Goal: Task Accomplishment & Management: Use online tool/utility

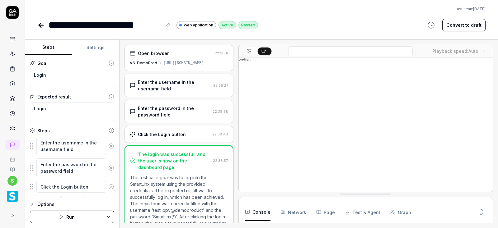
scroll to position [14, 0]
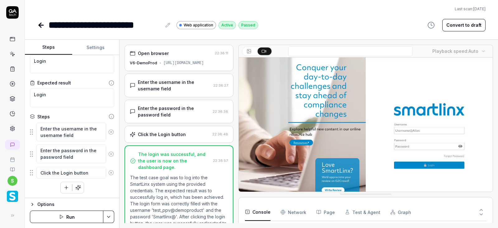
click at [73, 217] on button "Run" at bounding box center [66, 217] width 73 height 12
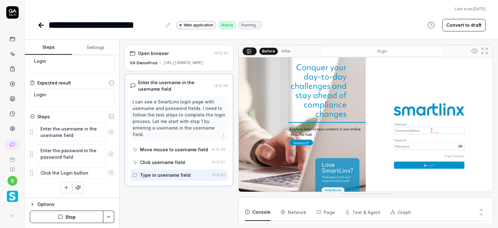
type textarea "*"
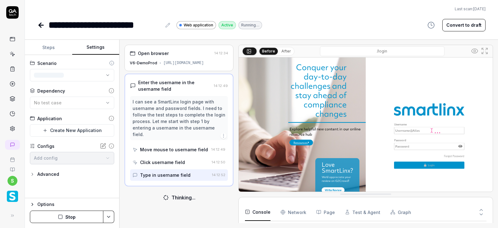
click at [96, 45] on button "Settings" at bounding box center [95, 47] width 47 height 15
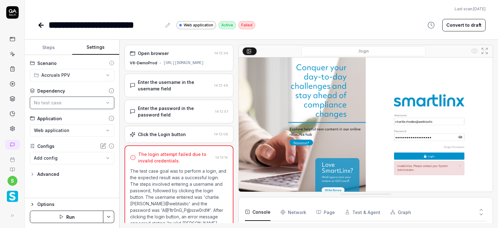
click at [78, 101] on div "No test case" at bounding box center [69, 103] width 70 height 7
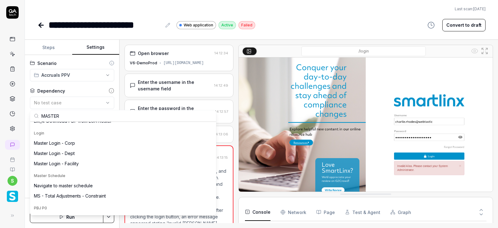
scroll to position [75, 0]
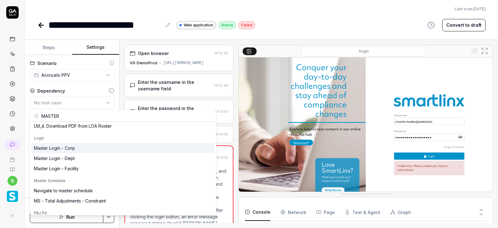
type input "MASTER"
click at [64, 149] on div "Master Login - Corp" at bounding box center [54, 148] width 41 height 7
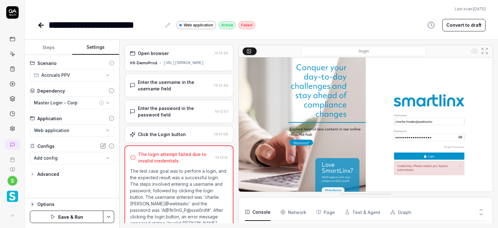
click at [111, 217] on html "**********" at bounding box center [249, 114] width 498 height 228
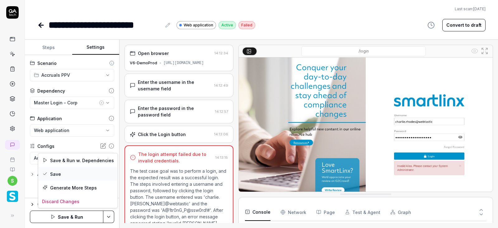
click at [58, 175] on div "Save" at bounding box center [77, 174] width 79 height 14
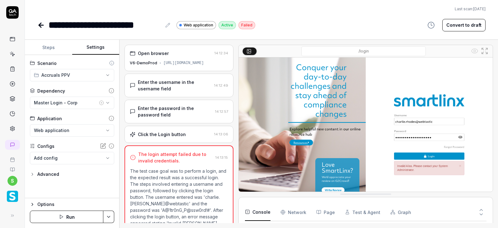
click at [66, 217] on button "Run" at bounding box center [66, 217] width 73 height 12
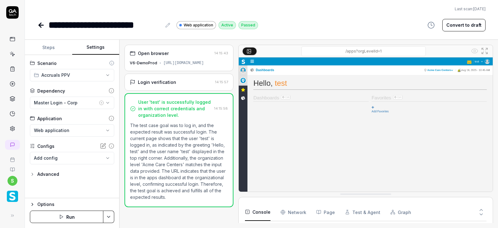
click at [108, 216] on html "**********" at bounding box center [249, 114] width 498 height 228
click at [40, 26] on html "**********" at bounding box center [249, 114] width 498 height 228
click at [39, 25] on icon at bounding box center [41, 25] width 4 height 0
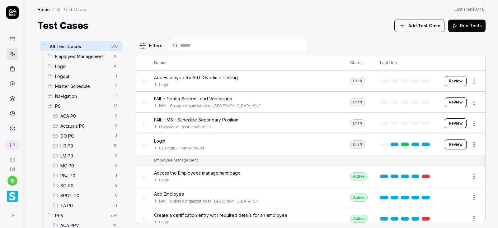
scroll to position [112, 0]
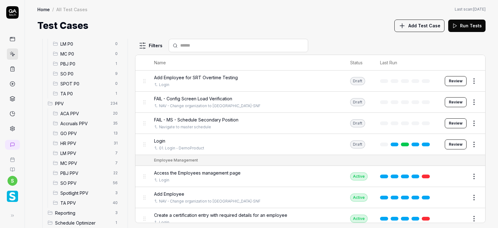
click at [79, 121] on span "Accruals PPV" at bounding box center [84, 123] width 49 height 7
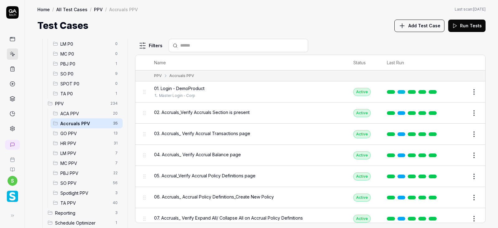
click at [77, 119] on div "Accruals PPV 35" at bounding box center [86, 124] width 72 height 10
click at [205, 113] on span "02. Accruals_Verify Accruals Section is present" at bounding box center [202, 112] width 96 height 7
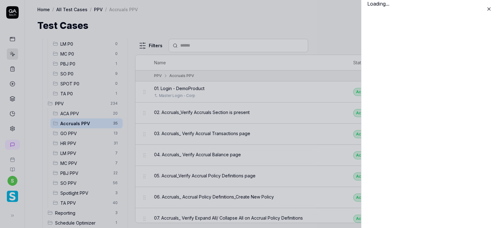
scroll to position [112, 0]
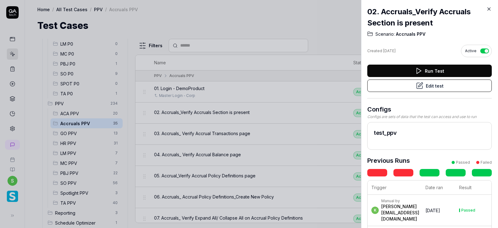
click at [439, 88] on button "Edit test" at bounding box center [429, 86] width 124 height 12
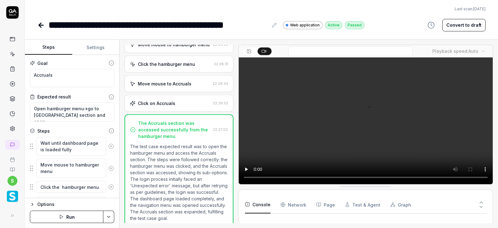
scroll to position [68, 0]
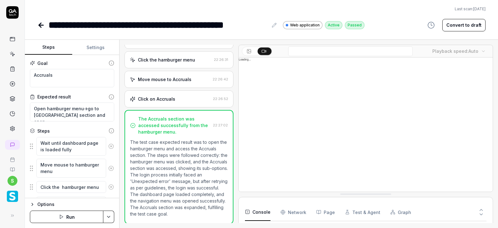
type textarea "*"
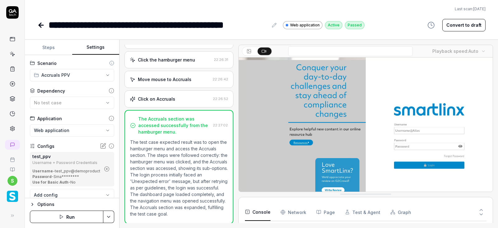
click at [97, 47] on button "Settings" at bounding box center [95, 47] width 47 height 15
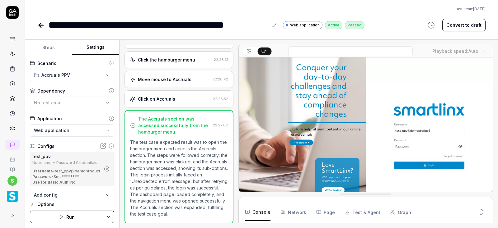
click at [105, 169] on icon "button" at bounding box center [107, 169] width 6 height 6
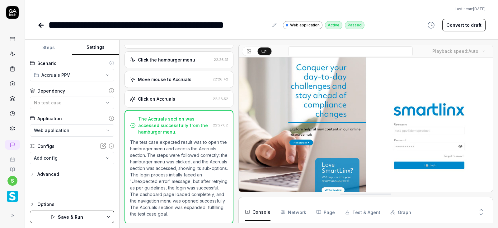
click at [53, 94] on div "Dependency" at bounding box center [51, 91] width 28 height 7
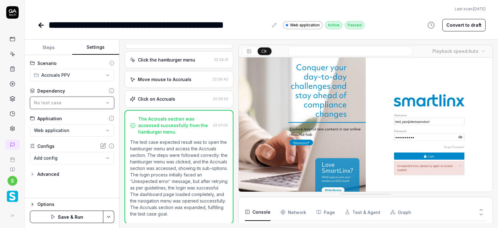
click at [54, 102] on span "No test case" at bounding box center [48, 102] width 28 height 5
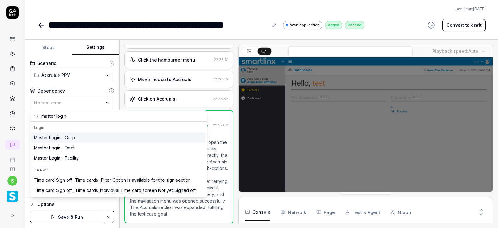
type input "master login"
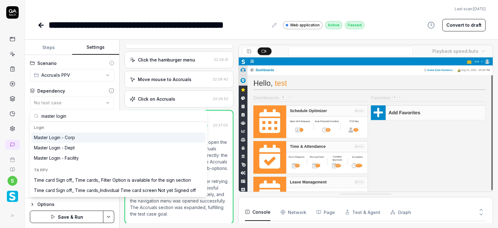
click at [59, 138] on div "Master Login - Corp" at bounding box center [54, 137] width 41 height 7
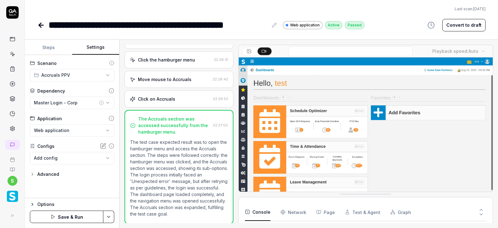
click at [110, 214] on html "**********" at bounding box center [249, 114] width 498 height 228
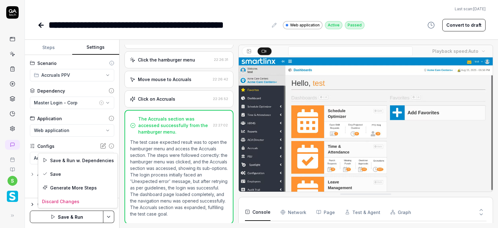
scroll to position [111, 0]
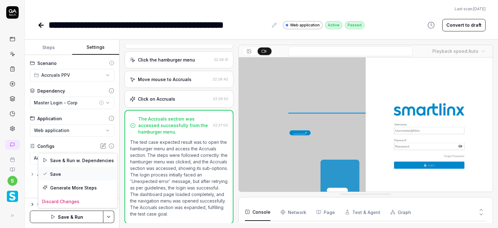
click at [60, 171] on div "Save" at bounding box center [77, 174] width 79 height 14
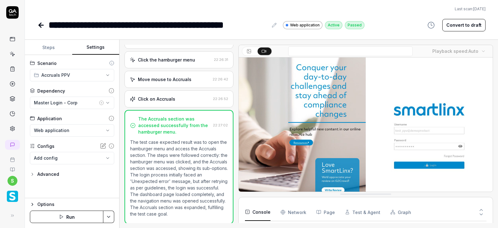
click at [71, 217] on button "Run" at bounding box center [66, 217] width 73 height 12
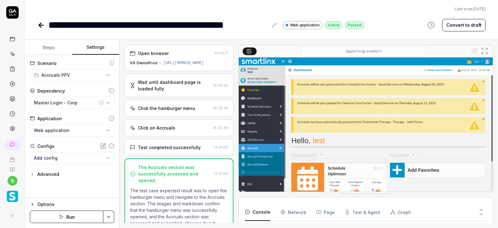
click at [41, 25] on icon at bounding box center [41, 25] width 4 height 0
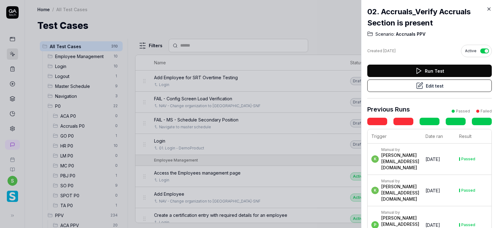
click at [489, 10] on icon at bounding box center [489, 9] width 6 height 6
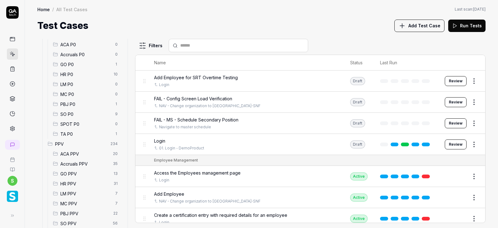
scroll to position [142, 0]
click at [83, 98] on div "Accruals PPV 35" at bounding box center [86, 94] width 72 height 10
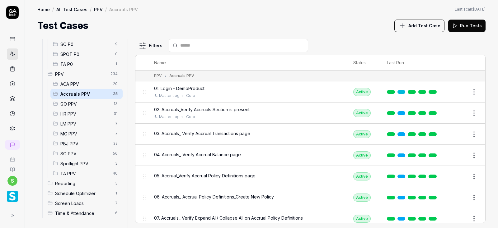
click at [206, 133] on span "03. Accruals_ Verify Accrual Transactions page" at bounding box center [202, 133] width 96 height 7
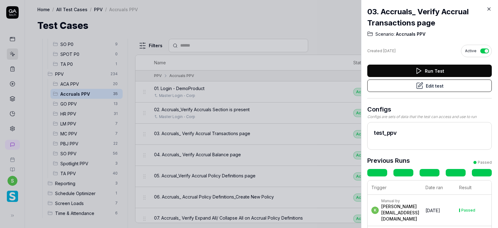
click at [435, 86] on button "Edit test" at bounding box center [429, 86] width 124 height 12
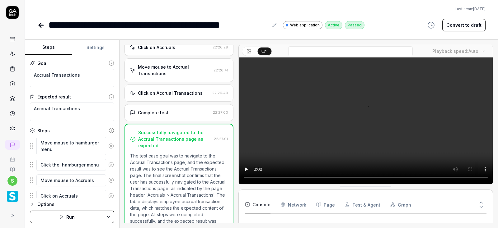
scroll to position [204, 0]
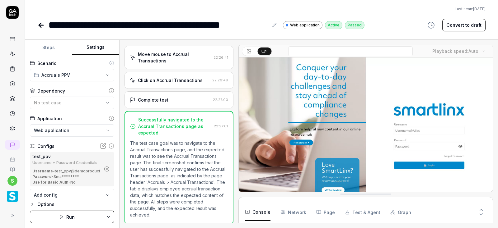
click at [91, 46] on button "Settings" at bounding box center [95, 47] width 47 height 15
click at [40, 25] on icon at bounding box center [41, 25] width 4 height 0
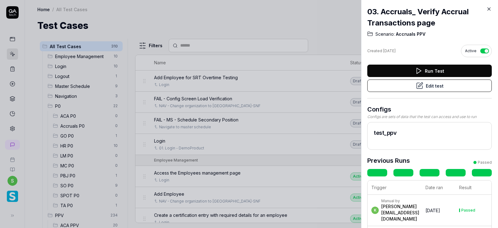
click at [438, 83] on button "Edit test" at bounding box center [429, 86] width 124 height 12
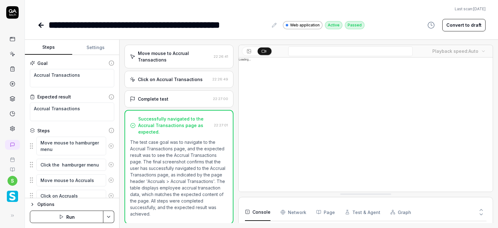
scroll to position [204, 0]
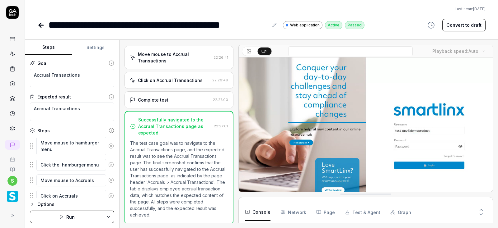
click at [96, 51] on button "Settings" at bounding box center [95, 47] width 47 height 15
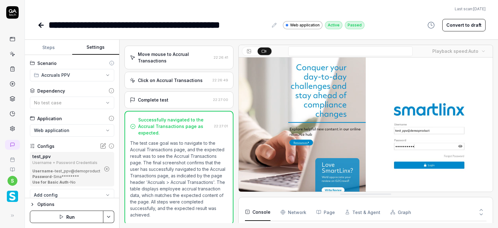
type textarea "*"
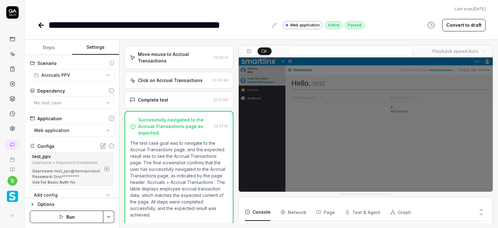
click at [107, 169] on icon "button" at bounding box center [107, 170] width 2 height 2
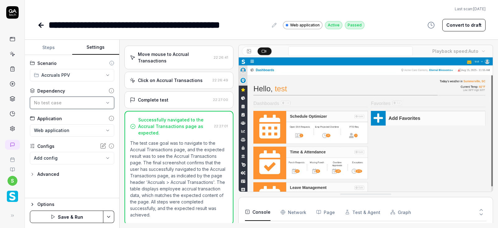
click at [79, 103] on div "No test case" at bounding box center [69, 103] width 70 height 7
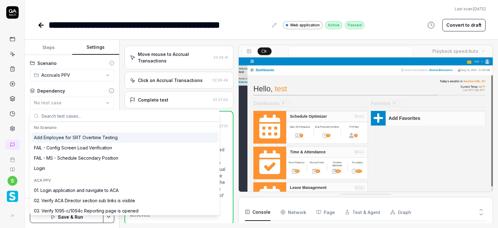
click at [60, 115] on input "text" at bounding box center [128, 115] width 174 height 11
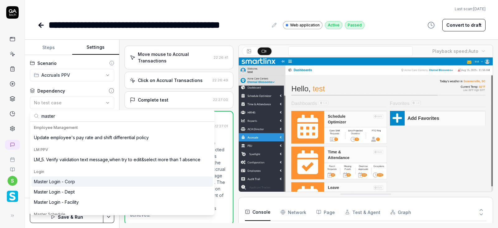
type input "master"
click at [60, 185] on div "Master Login - Corp" at bounding box center [122, 182] width 182 height 10
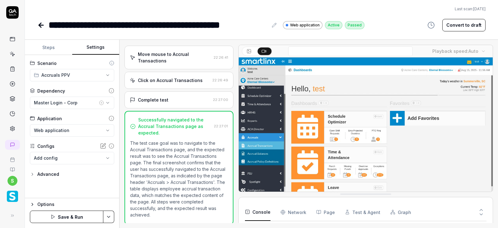
click at [106, 215] on html "**********" at bounding box center [249, 114] width 498 height 228
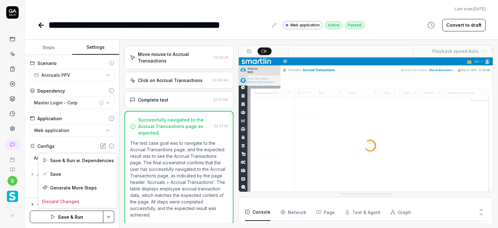
scroll to position [45, 0]
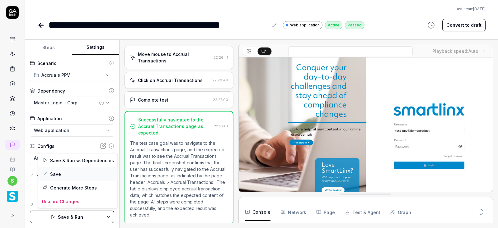
click at [57, 173] on div "Save" at bounding box center [77, 174] width 79 height 14
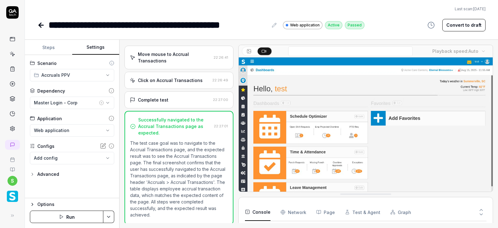
click at [73, 217] on button "Run" at bounding box center [66, 217] width 73 height 12
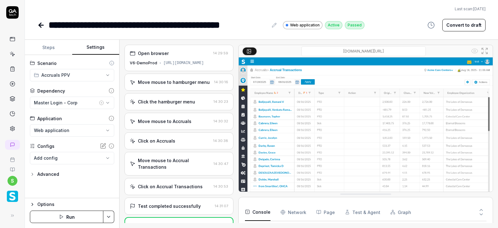
scroll to position [22, 0]
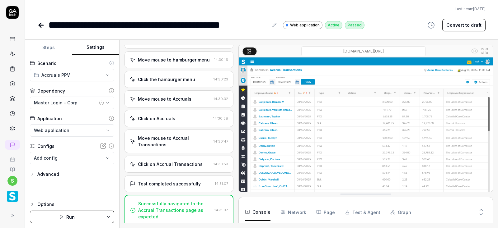
click at [42, 24] on icon at bounding box center [40, 24] width 7 height 7
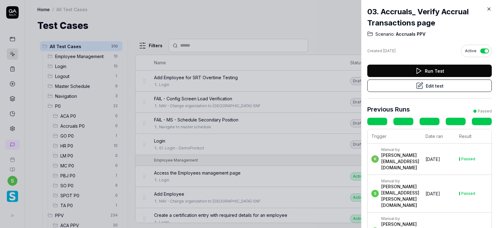
click at [437, 86] on button "Edit test" at bounding box center [429, 86] width 124 height 12
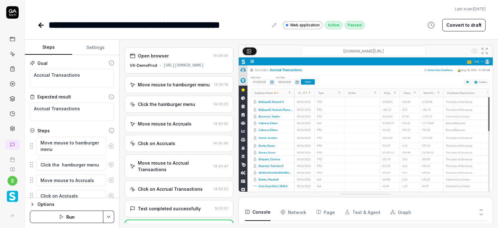
scroll to position [100, 0]
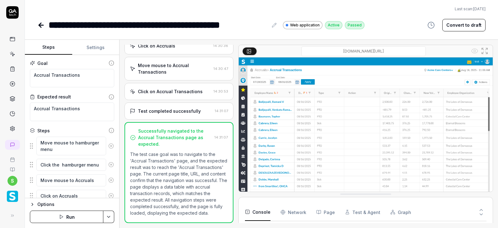
click at [42, 26] on icon at bounding box center [40, 24] width 7 height 7
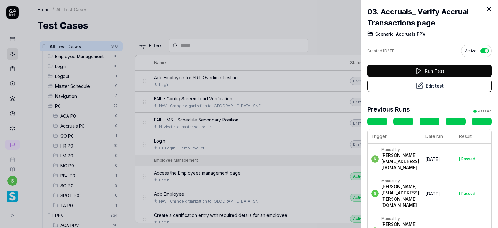
click at [429, 84] on button "Edit test" at bounding box center [429, 86] width 124 height 12
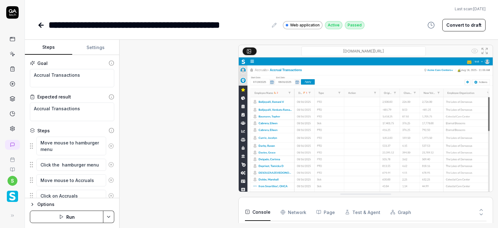
scroll to position [100, 0]
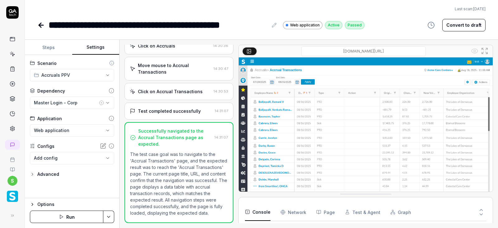
click at [88, 46] on button "Settings" at bounding box center [95, 47] width 47 height 15
click at [40, 24] on icon at bounding box center [40, 25] width 2 height 4
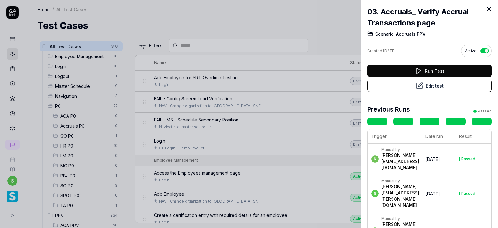
click at [489, 10] on icon at bounding box center [489, 9] width 6 height 6
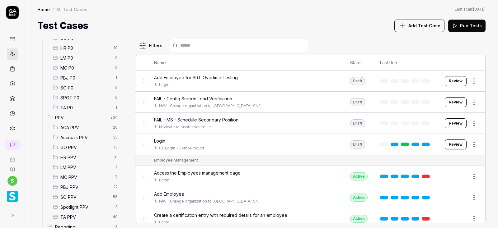
scroll to position [142, 0]
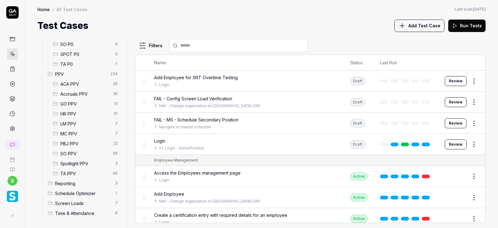
click at [79, 90] on div "Accruals PPV 35" at bounding box center [86, 94] width 72 height 10
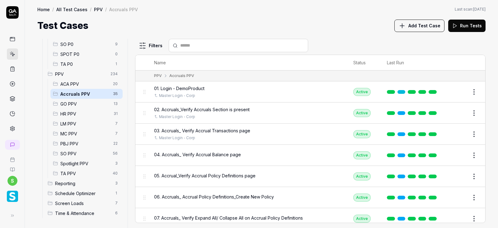
click at [172, 153] on span "04. Accruals_ Verify Accrual Balance page" at bounding box center [197, 155] width 87 height 7
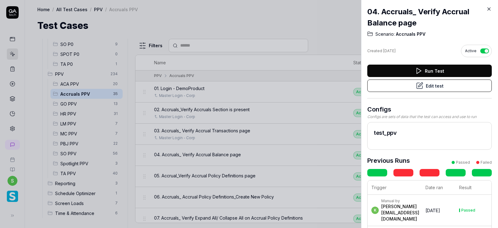
click at [433, 85] on button "Edit test" at bounding box center [429, 86] width 124 height 12
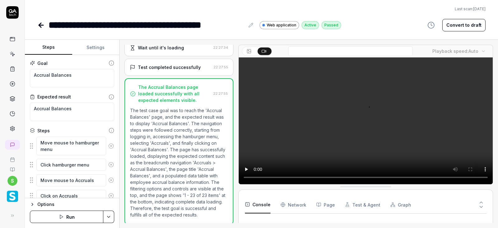
scroll to position [289, 0]
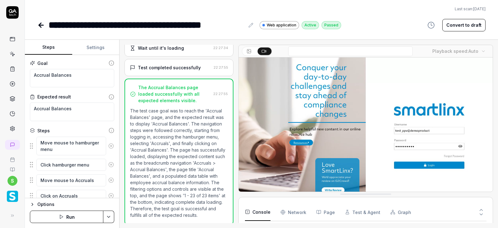
click at [92, 46] on button "Settings" at bounding box center [95, 47] width 47 height 15
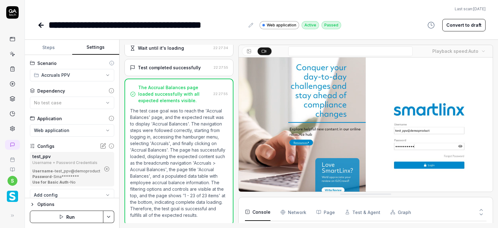
type textarea "*"
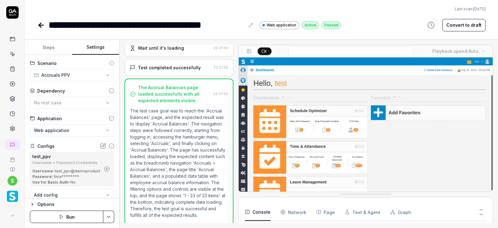
click at [107, 169] on icon "button" at bounding box center [107, 170] width 2 height 2
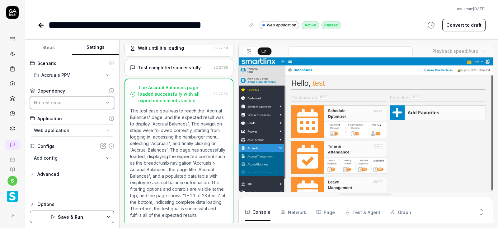
click at [83, 103] on div "No test case" at bounding box center [69, 103] width 70 height 7
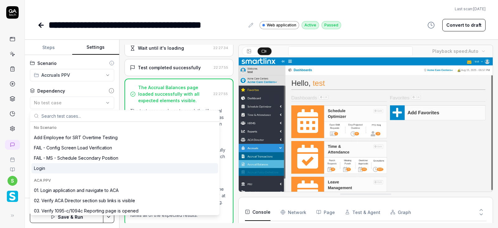
scroll to position [37, 0]
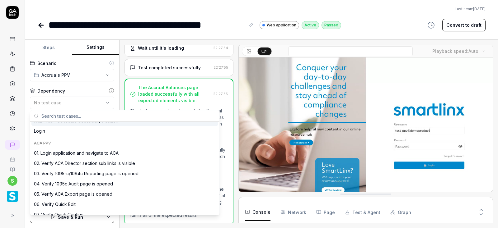
click at [54, 116] on input "text" at bounding box center [128, 115] width 174 height 11
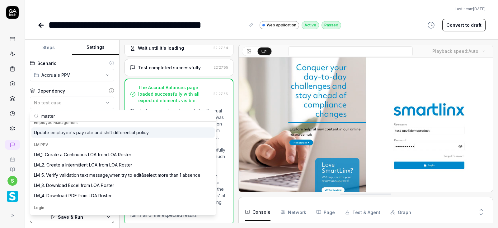
scroll to position [0, 0]
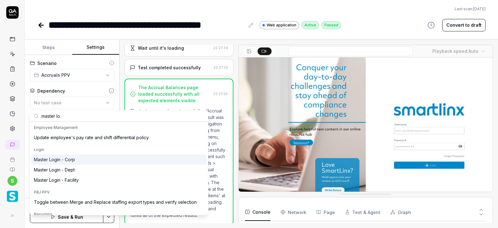
type input "master lo"
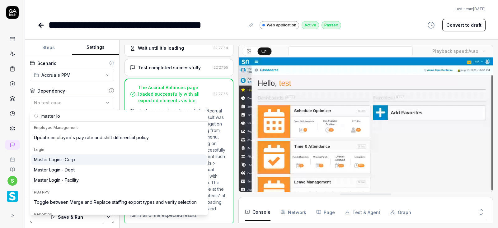
click at [63, 156] on div "Master Login - Corp" at bounding box center [118, 160] width 175 height 10
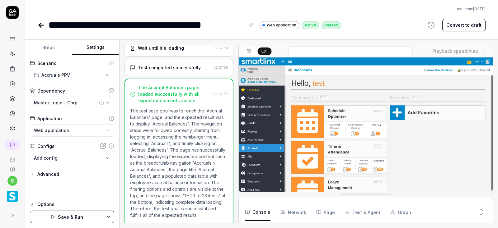
click at [111, 217] on html "**********" at bounding box center [249, 114] width 498 height 228
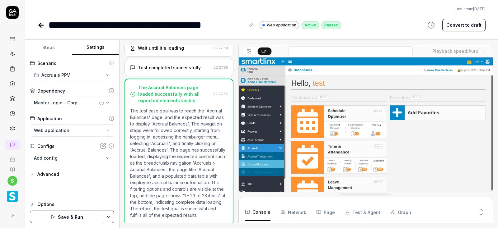
scroll to position [129, 0]
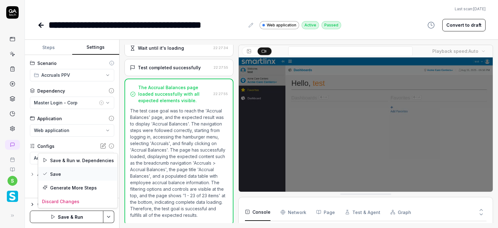
click at [58, 174] on div "Save" at bounding box center [77, 174] width 79 height 14
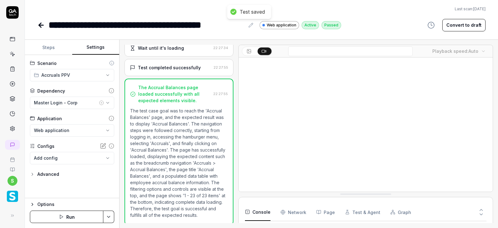
click at [76, 217] on button "Run" at bounding box center [66, 217] width 73 height 12
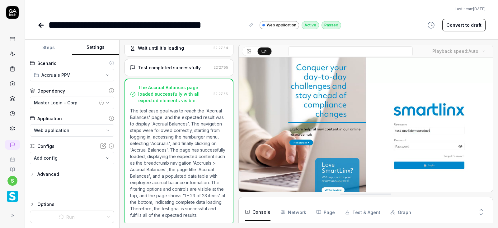
scroll to position [65, 0]
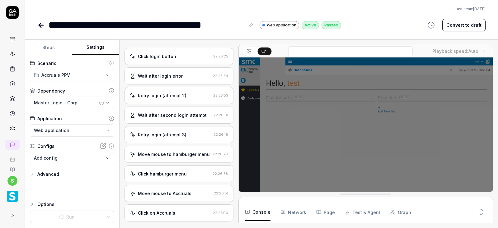
click at [40, 24] on icon at bounding box center [40, 25] width 2 height 4
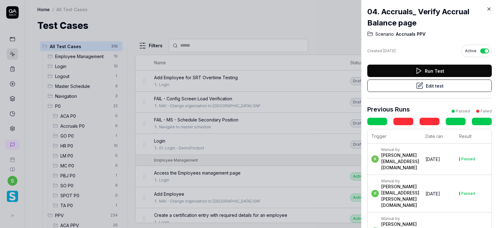
click at [489, 9] on icon at bounding box center [489, 9] width 6 height 6
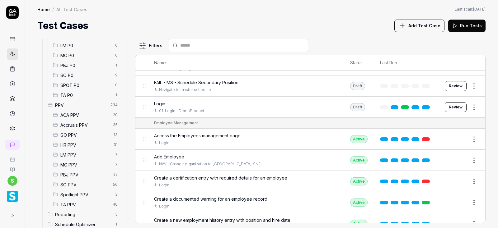
scroll to position [112, 0]
click at [75, 124] on span "Accruals PPV" at bounding box center [84, 123] width 49 height 7
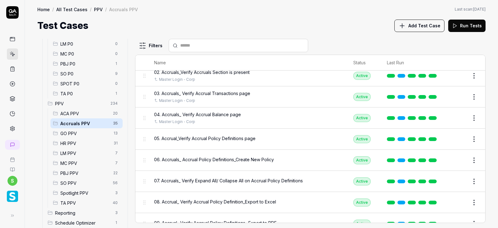
click at [199, 139] on span "05. Accrual_Verify Accrual Policy Definitions page" at bounding box center [204, 138] width 101 height 7
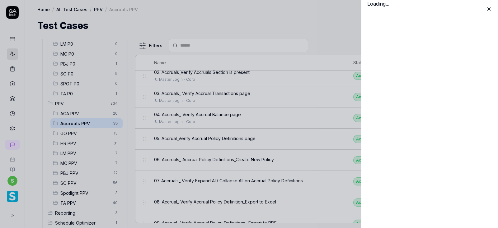
scroll to position [37, 0]
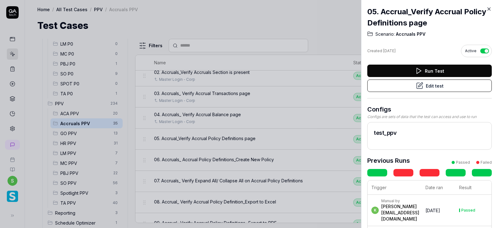
click at [424, 86] on button "Edit test" at bounding box center [429, 86] width 124 height 12
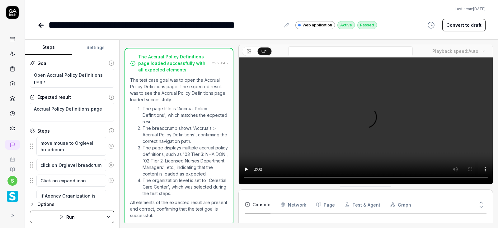
scroll to position [457, 0]
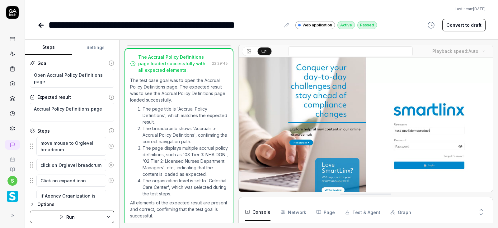
type textarea "*"
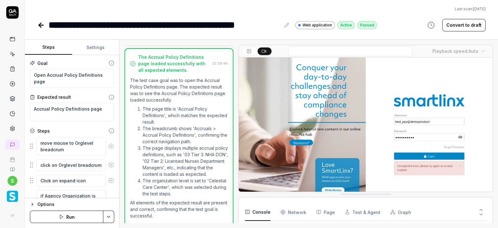
click at [97, 42] on button "Settings" at bounding box center [95, 47] width 47 height 15
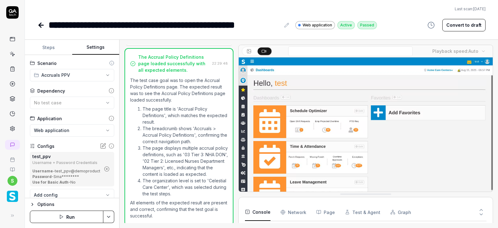
click at [108, 169] on icon "button" at bounding box center [107, 169] width 6 height 6
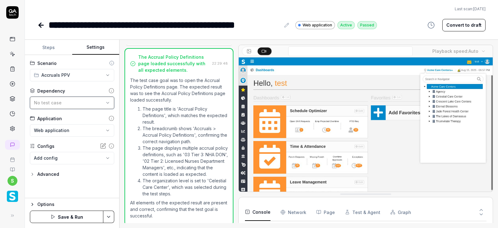
click at [100, 102] on div "No test case" at bounding box center [69, 103] width 70 height 7
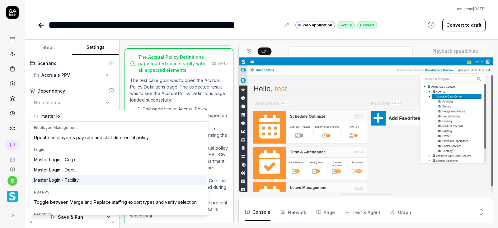
type input "master lo"
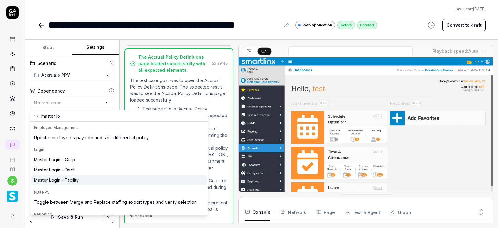
click at [71, 180] on div "Master Login - Facility" at bounding box center [56, 180] width 45 height 7
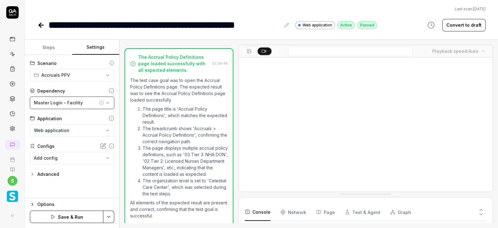
click at [109, 101] on icon "button" at bounding box center [107, 103] width 5 height 5
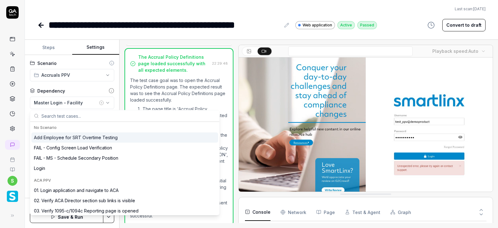
click at [102, 103] on icon "button" at bounding box center [101, 102] width 1 height 1
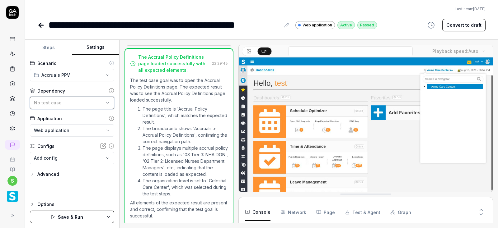
click at [102, 103] on div "No test case" at bounding box center [69, 103] width 70 height 7
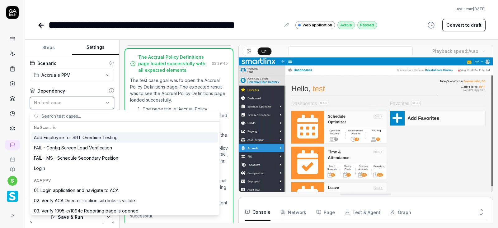
click at [61, 103] on div "No test case" at bounding box center [69, 103] width 70 height 7
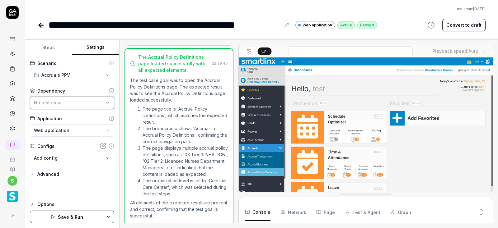
click at [39, 103] on span "No test case" at bounding box center [48, 102] width 28 height 5
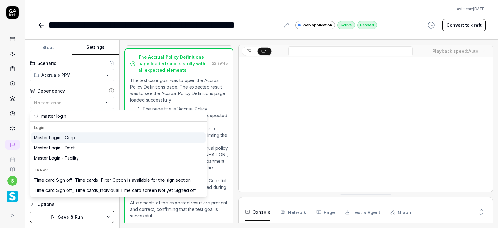
type input "master login"
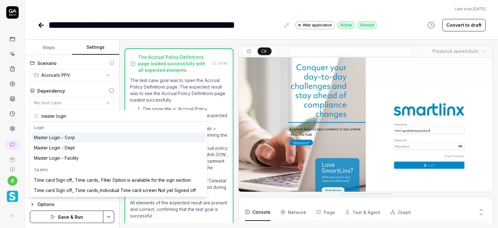
click at [60, 138] on div "Master Login - Corp" at bounding box center [54, 137] width 41 height 7
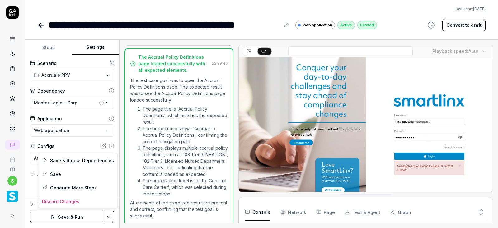
click at [112, 217] on html "**********" at bounding box center [249, 114] width 498 height 228
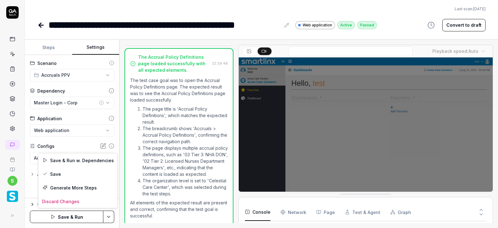
scroll to position [177, 0]
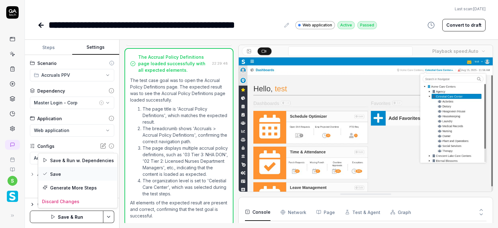
click at [57, 175] on div "Save" at bounding box center [77, 174] width 79 height 14
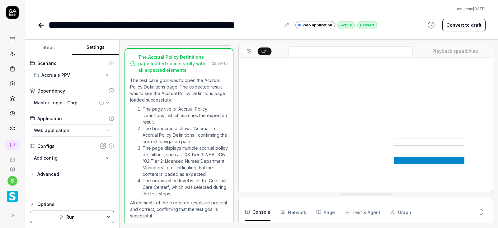
click at [101, 104] on icon "button" at bounding box center [101, 103] width 5 height 5
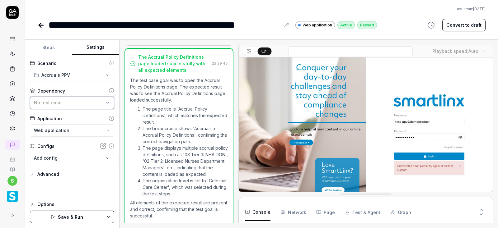
click at [108, 103] on icon "button" at bounding box center [107, 102] width 2 height 1
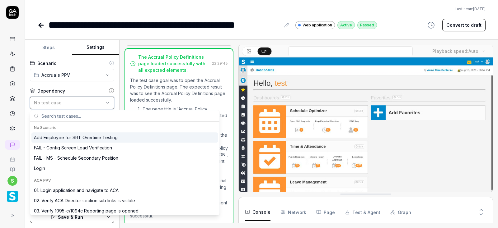
click at [46, 102] on span "No test case" at bounding box center [48, 102] width 28 height 5
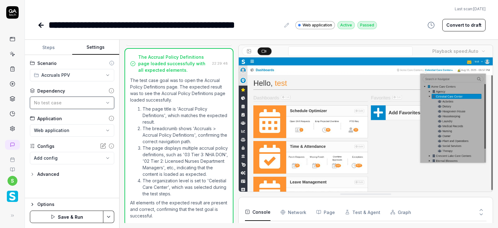
click at [51, 99] on button "No test case" at bounding box center [72, 103] width 84 height 12
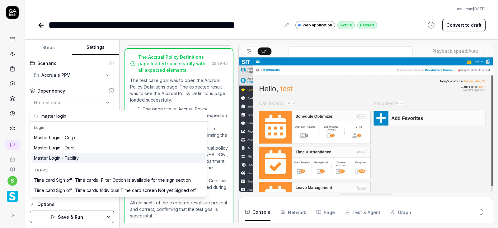
type input "master login"
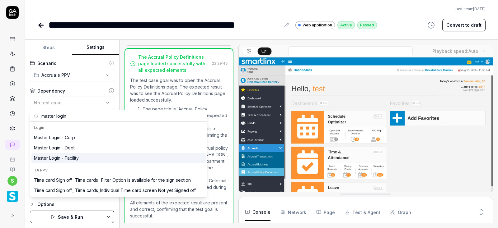
click at [69, 159] on div "Master Login - Facility" at bounding box center [56, 158] width 45 height 7
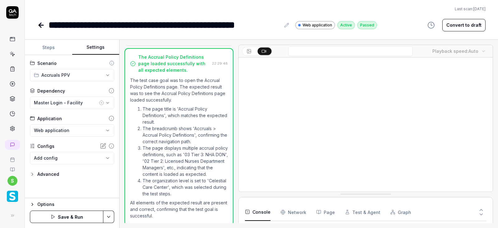
click at [112, 217] on html "**********" at bounding box center [249, 114] width 498 height 228
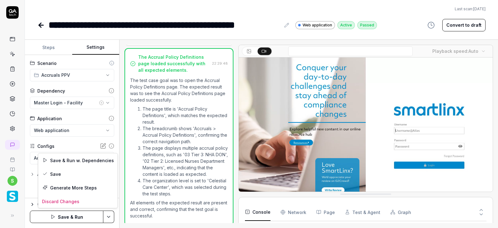
scroll to position [177, 0]
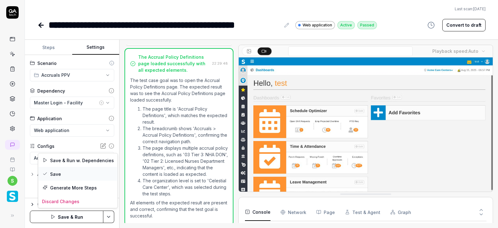
click at [55, 175] on div "Save" at bounding box center [77, 174] width 79 height 14
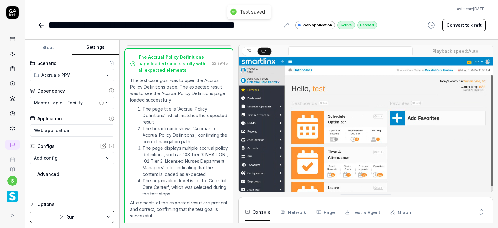
click at [72, 217] on button "Run" at bounding box center [66, 217] width 73 height 12
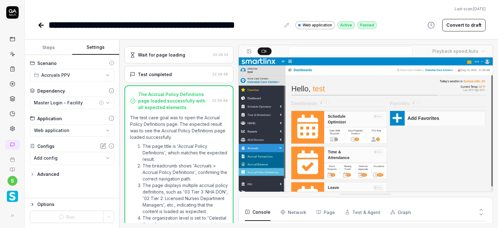
scroll to position [382, 0]
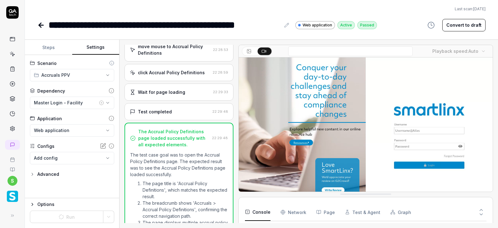
click at [175, 70] on div "click Accrual Policy Definitions" at bounding box center [171, 72] width 67 height 7
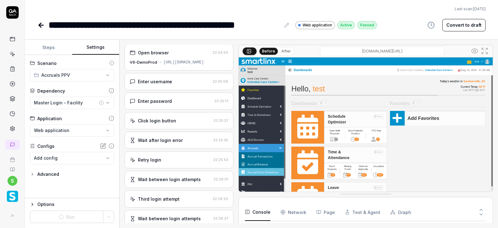
scroll to position [0, 0]
click at [40, 25] on icon at bounding box center [41, 25] width 4 height 0
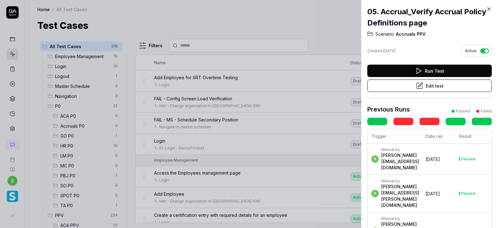
click at [187, 20] on div at bounding box center [249, 114] width 498 height 228
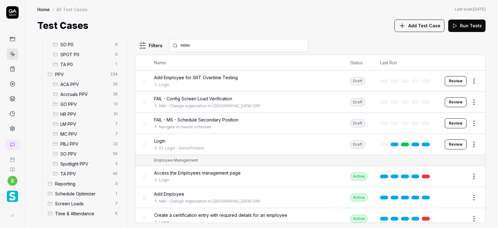
scroll to position [142, 0]
click at [80, 91] on span "Accruals PPV" at bounding box center [84, 94] width 49 height 7
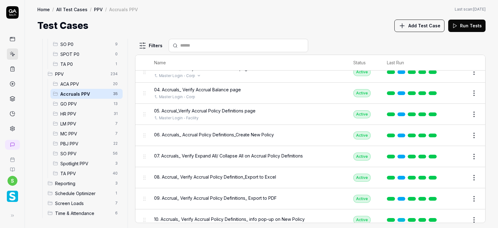
scroll to position [75, 0]
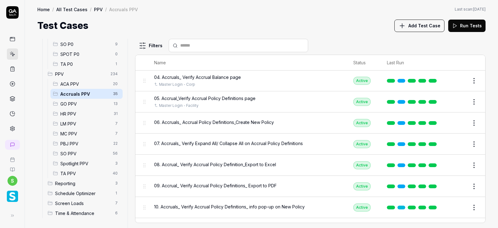
click at [240, 120] on span "06. Accruals_ Accrual Policy Definitions_Create New Policy" at bounding box center [214, 122] width 120 height 7
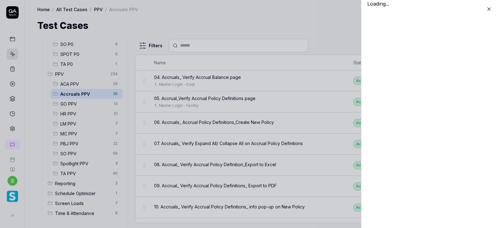
scroll to position [75, 0]
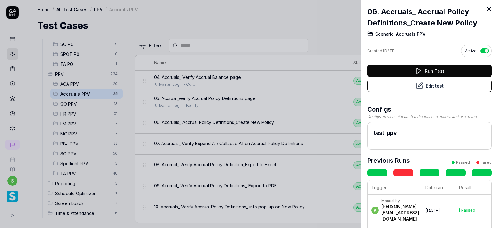
click at [430, 86] on button "Edit test" at bounding box center [429, 86] width 124 height 12
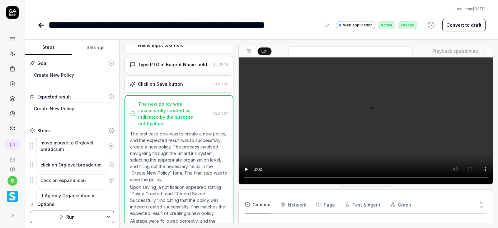
scroll to position [285, 0]
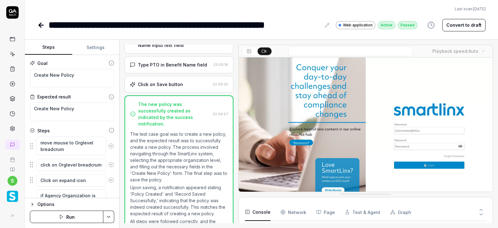
click at [91, 45] on button "Settings" at bounding box center [95, 47] width 47 height 15
type textarea "*"
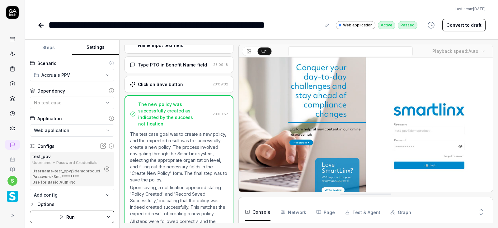
click at [105, 168] on icon "button" at bounding box center [107, 169] width 6 height 6
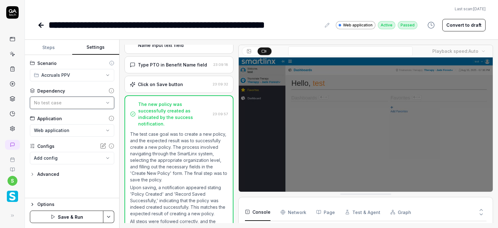
click at [101, 101] on div "No test case" at bounding box center [69, 103] width 70 height 7
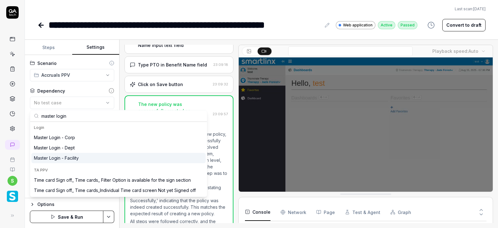
type input "master login"
click at [59, 157] on div "Master Login - Facility" at bounding box center [56, 158] width 45 height 7
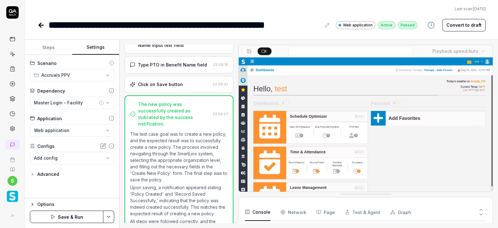
click at [109, 218] on html "**********" at bounding box center [249, 114] width 498 height 228
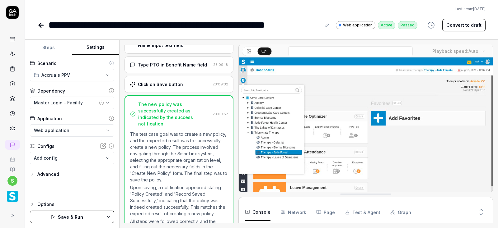
scroll to position [58, 0]
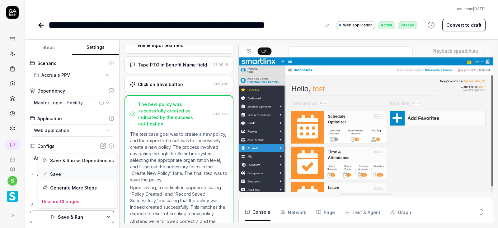
click at [59, 175] on div "Save" at bounding box center [77, 174] width 79 height 14
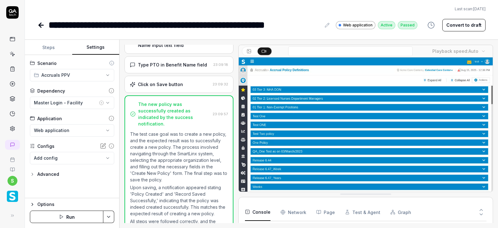
click at [72, 216] on button "Run" at bounding box center [66, 217] width 73 height 12
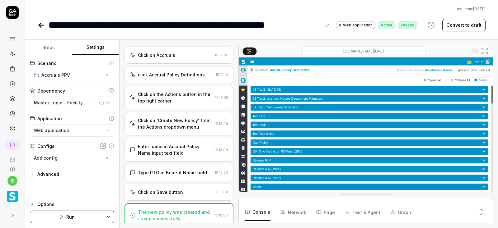
scroll to position [94, 0]
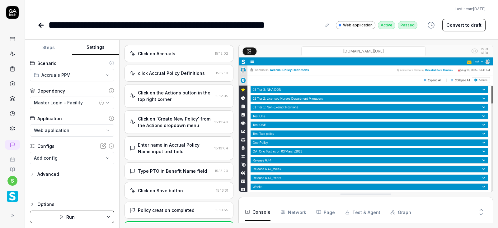
click at [40, 25] on icon at bounding box center [41, 25] width 4 height 0
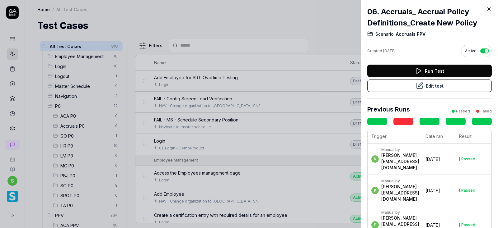
click at [488, 7] on icon at bounding box center [489, 9] width 6 height 6
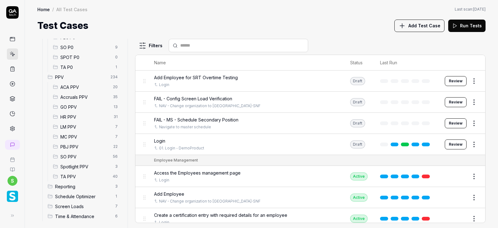
scroll to position [142, 0]
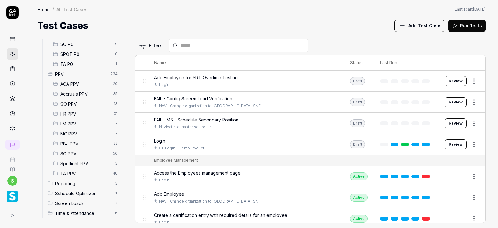
click at [78, 91] on span "Accruals PPV" at bounding box center [84, 94] width 49 height 7
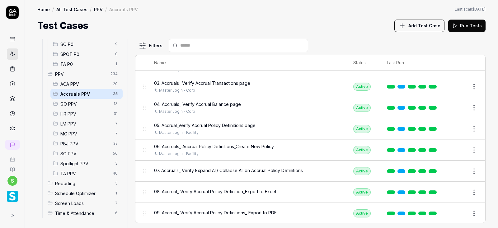
scroll to position [75, 0]
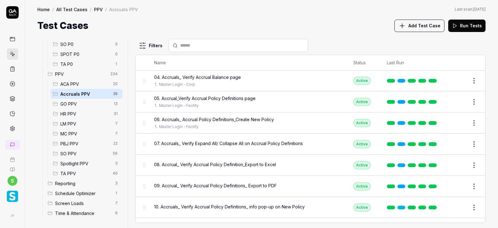
click at [200, 143] on span "07. Accruals_ Verify Expand All/ Collapse All on Accrual Policy Definitions" at bounding box center [228, 143] width 149 height 7
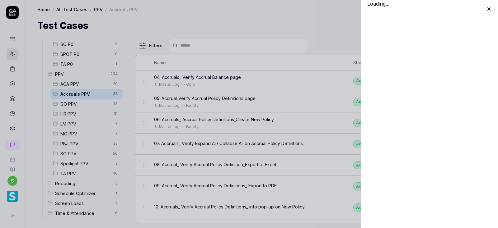
scroll to position [75, 0]
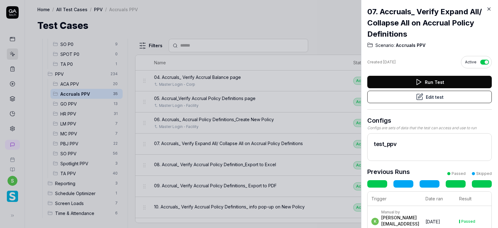
click at [455, 98] on button "Edit test" at bounding box center [429, 97] width 124 height 12
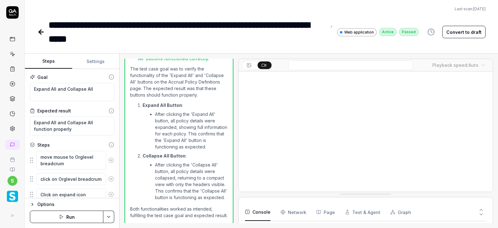
scroll to position [456, 0]
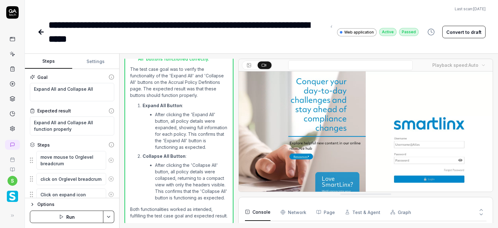
type textarea "*"
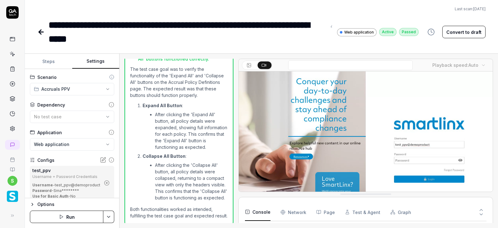
click at [96, 59] on button "Settings" at bounding box center [95, 61] width 47 height 15
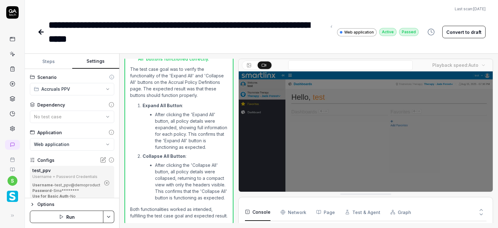
click at [105, 183] on icon "button" at bounding box center [107, 183] width 6 height 6
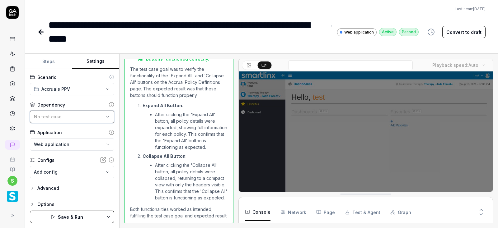
click at [111, 115] on button "No test case" at bounding box center [72, 117] width 84 height 12
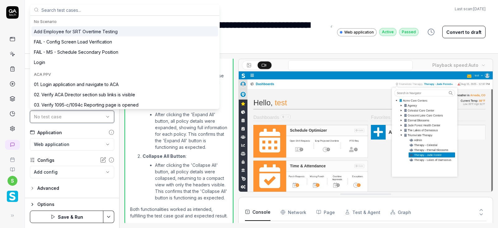
click at [75, 116] on div "No test case" at bounding box center [69, 117] width 70 height 7
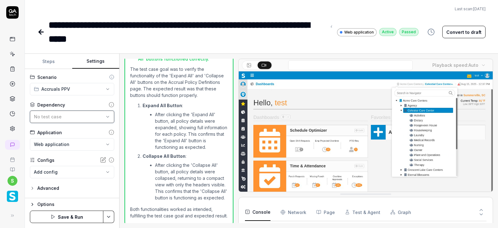
click at [45, 115] on span "No test case" at bounding box center [48, 116] width 28 height 5
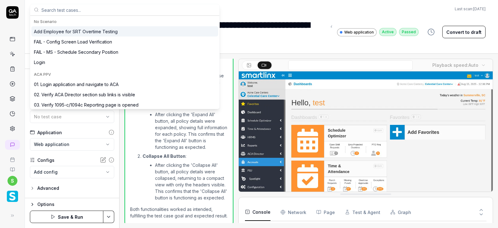
click at [59, 10] on input "text" at bounding box center [128, 9] width 174 height 11
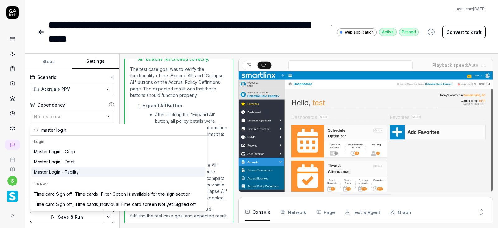
type input "master login"
click at [72, 171] on div "Master Login - Facility" at bounding box center [56, 172] width 45 height 7
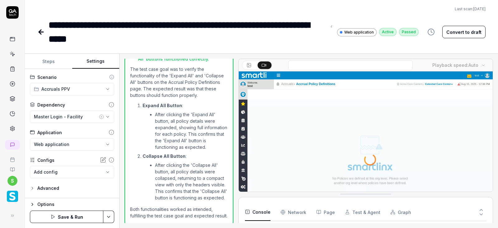
click at [111, 218] on html "**********" at bounding box center [249, 114] width 498 height 228
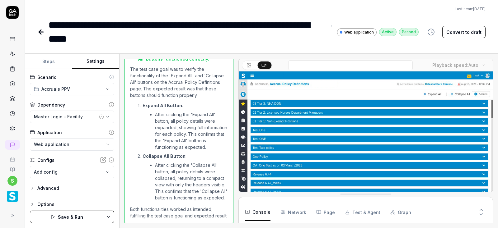
scroll to position [40, 0]
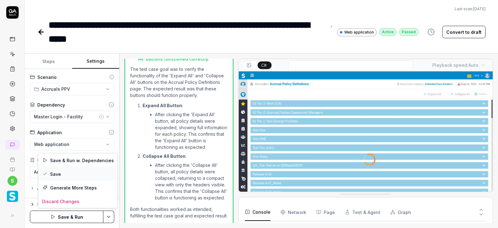
click at [64, 173] on div "Save" at bounding box center [77, 174] width 79 height 14
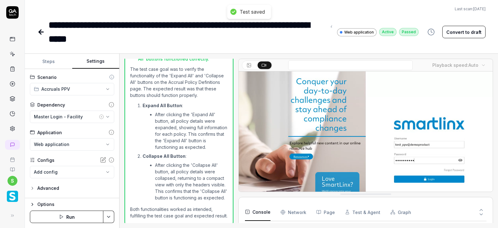
click at [73, 218] on button "Run" at bounding box center [66, 217] width 73 height 12
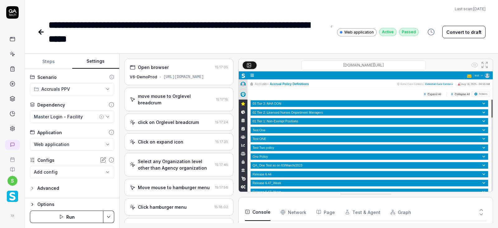
click at [40, 32] on icon at bounding box center [41, 32] width 4 height 0
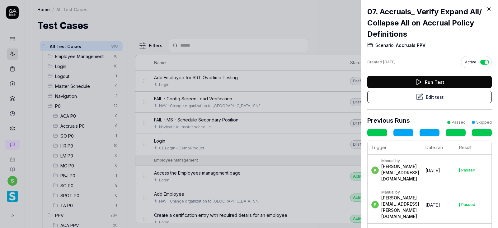
click at [489, 10] on icon at bounding box center [489, 9] width 6 height 6
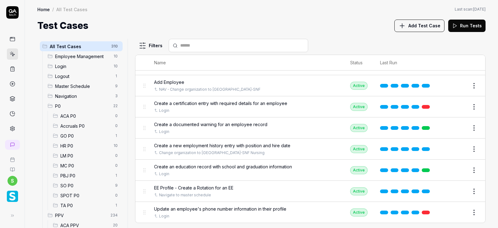
scroll to position [142, 0]
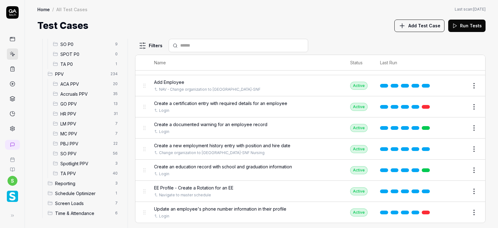
click at [84, 92] on span "Accruals PPV" at bounding box center [84, 94] width 49 height 7
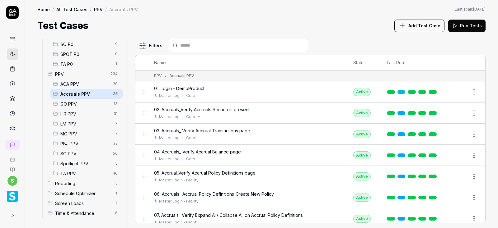
scroll to position [112, 0]
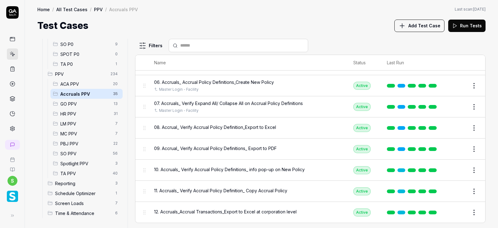
click at [460, 126] on button "Edit" at bounding box center [459, 128] width 15 height 10
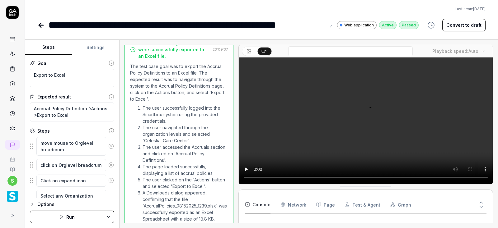
scroll to position [353, 0]
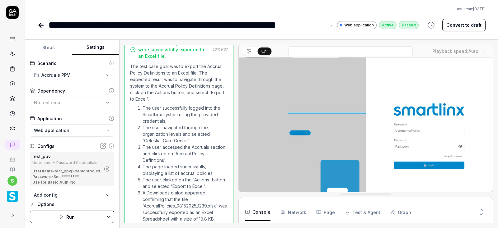
type textarea "*"
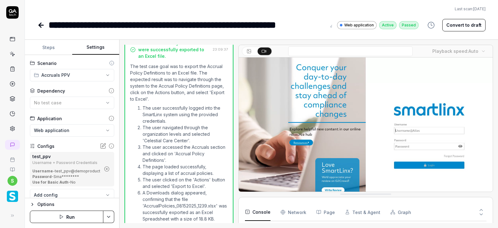
click at [91, 49] on button "Settings" at bounding box center [95, 47] width 47 height 15
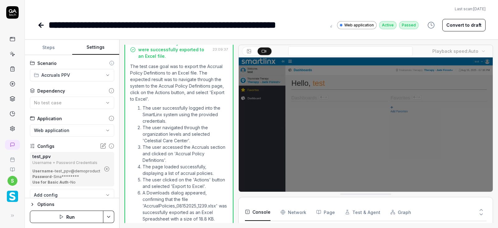
click at [108, 166] on button "button" at bounding box center [107, 169] width 10 height 10
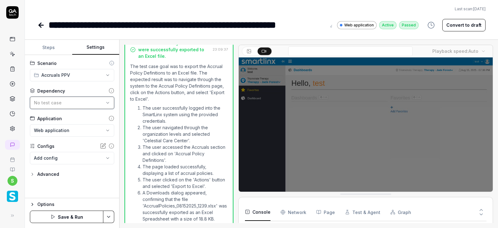
click at [108, 101] on icon "button" at bounding box center [107, 103] width 5 height 5
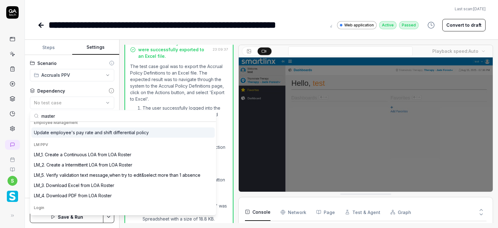
scroll to position [0, 0]
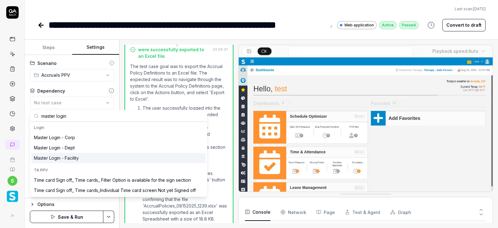
type input "master login"
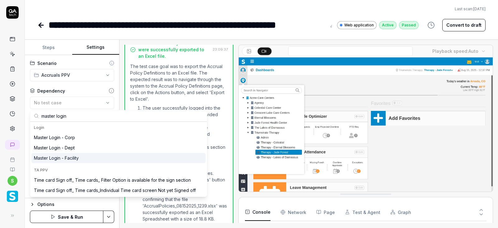
click at [66, 160] on div "Master Login - Facility" at bounding box center [56, 158] width 45 height 7
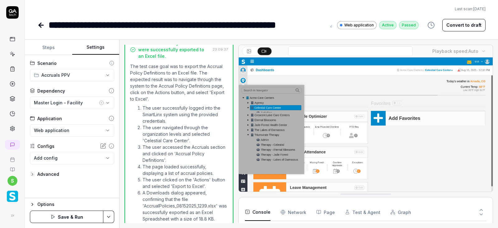
click at [109, 218] on html "**********" at bounding box center [249, 114] width 498 height 228
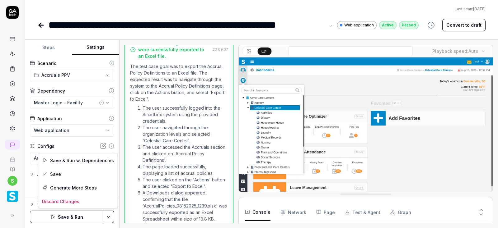
scroll to position [66, 0]
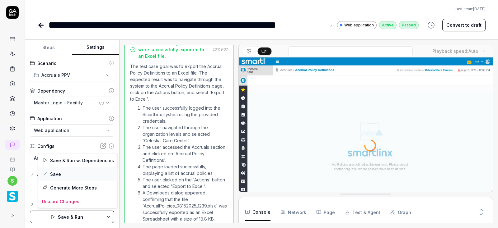
click at [52, 171] on div "Save" at bounding box center [77, 174] width 79 height 14
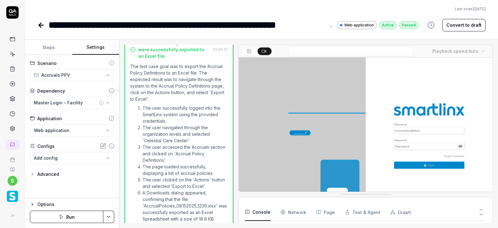
click at [67, 217] on button "Run" at bounding box center [66, 217] width 73 height 12
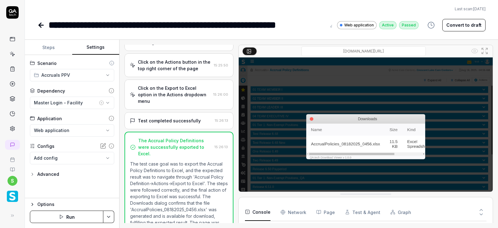
scroll to position [53, 0]
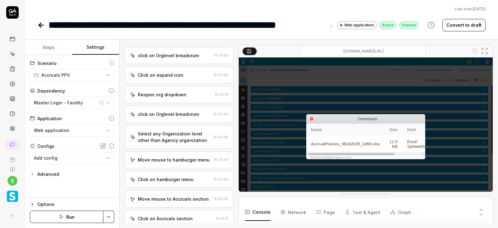
click at [39, 27] on icon at bounding box center [40, 24] width 7 height 7
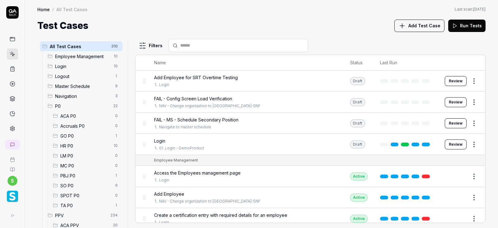
scroll to position [142, 0]
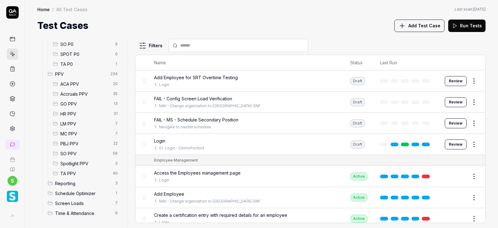
click at [69, 97] on div "Accruals PPV 35" at bounding box center [86, 94] width 72 height 10
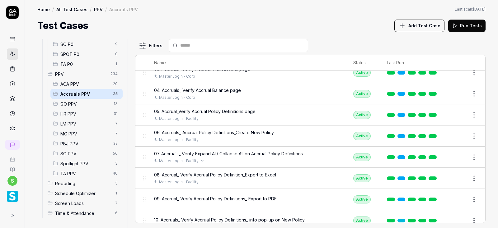
scroll to position [112, 0]
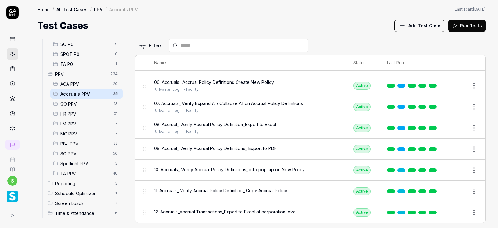
click at [460, 149] on button "Edit" at bounding box center [459, 149] width 15 height 10
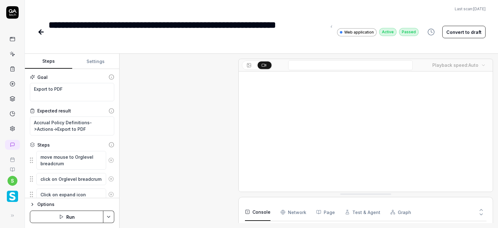
scroll to position [414, 0]
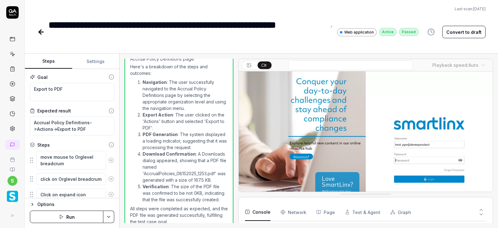
click at [89, 63] on button "Settings" at bounding box center [95, 61] width 47 height 15
type textarea "*"
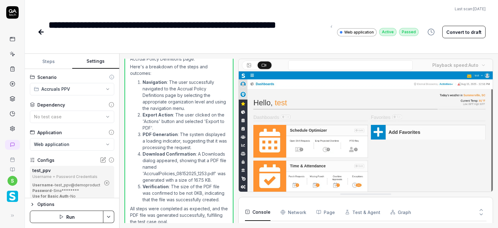
click at [108, 181] on icon "button" at bounding box center [107, 183] width 6 height 6
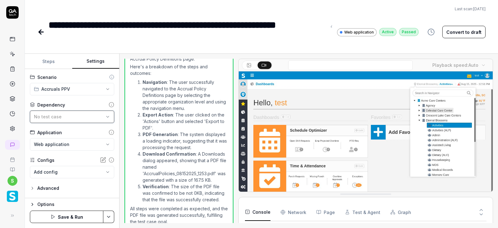
click at [101, 113] on button "No test case" at bounding box center [72, 117] width 84 height 12
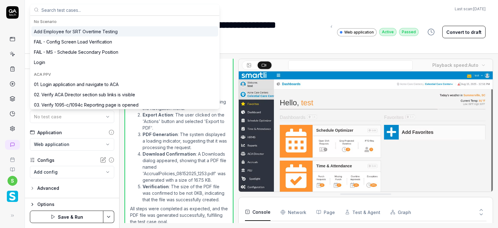
click at [69, 10] on input "text" at bounding box center [128, 9] width 174 height 11
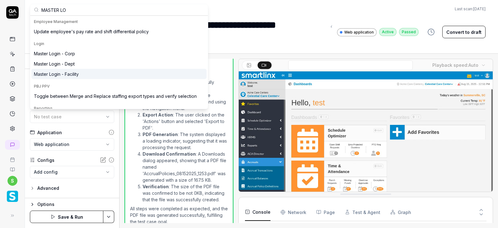
type input "MASTER LO"
click at [67, 72] on div "Master Login - Facility" at bounding box center [56, 74] width 45 height 7
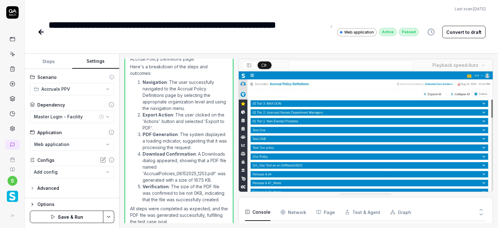
click at [109, 221] on html "**********" at bounding box center [249, 114] width 498 height 228
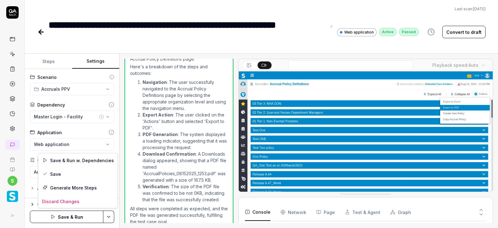
scroll to position [66, 0]
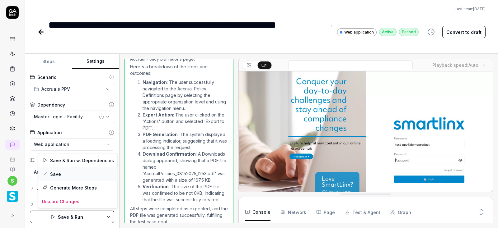
click at [56, 173] on div "Save" at bounding box center [77, 174] width 79 height 14
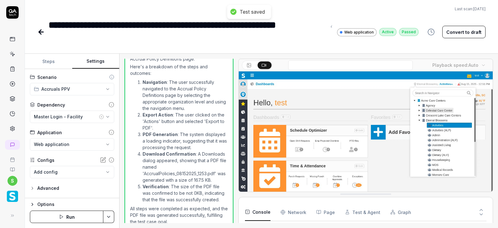
click at [68, 217] on button "Run" at bounding box center [66, 217] width 73 height 12
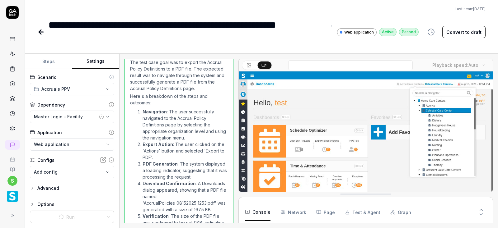
scroll to position [414, 0]
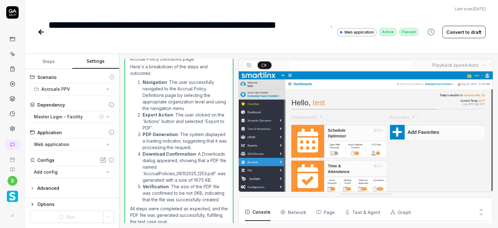
click at [41, 32] on icon at bounding box center [41, 32] width 4 height 0
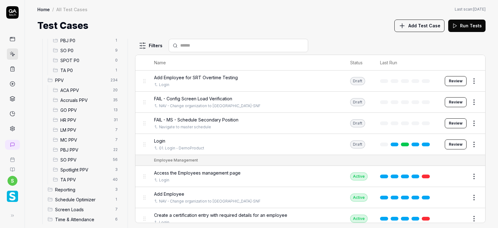
scroll to position [142, 0]
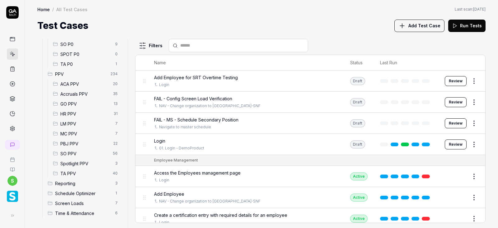
click at [87, 94] on span "Accruals PPV" at bounding box center [84, 94] width 49 height 7
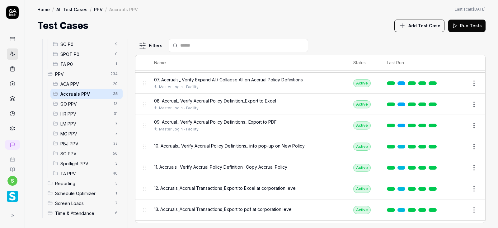
scroll to position [149, 0]
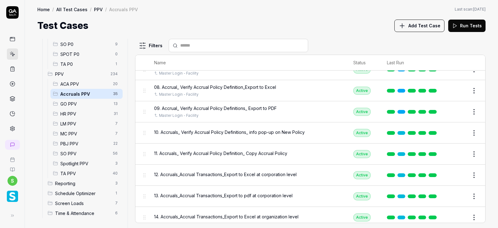
click at [457, 133] on button "Edit" at bounding box center [459, 133] width 15 height 10
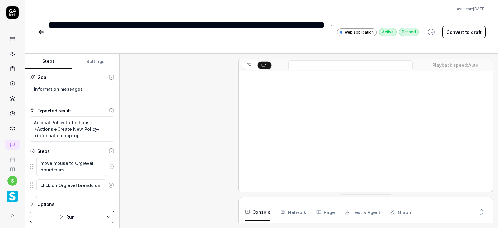
scroll to position [710, 0]
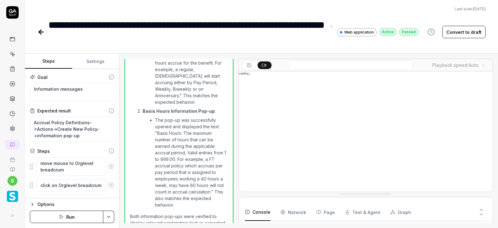
click at [110, 214] on html "**********" at bounding box center [249, 114] width 498 height 228
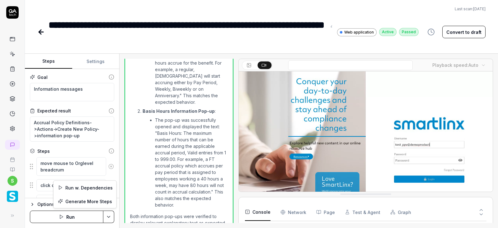
scroll to position [160, 0]
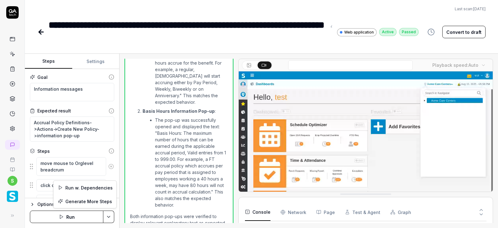
click at [93, 60] on html "**********" at bounding box center [249, 114] width 498 height 228
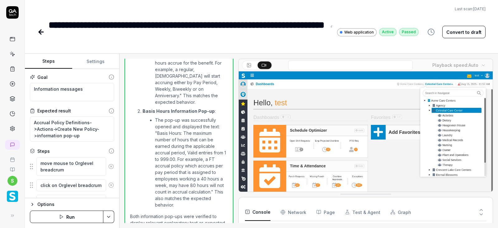
click at [95, 60] on button "Settings" at bounding box center [95, 61] width 47 height 15
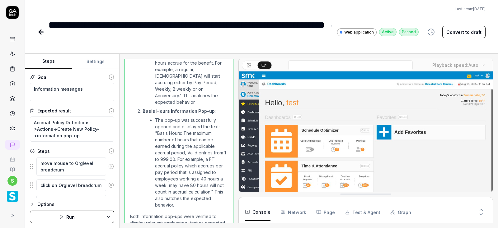
type textarea "*"
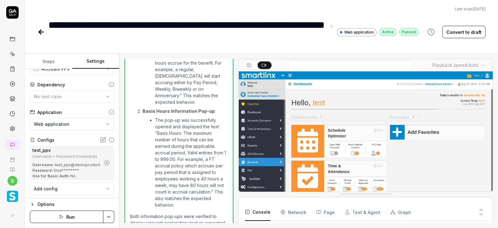
scroll to position [35, 0]
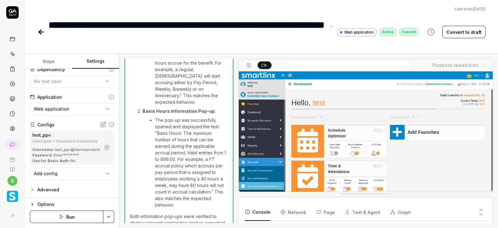
click at [106, 145] on button "button" at bounding box center [107, 148] width 10 height 10
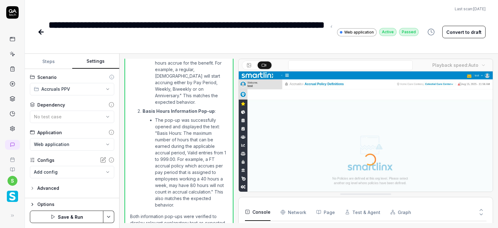
scroll to position [0, 0]
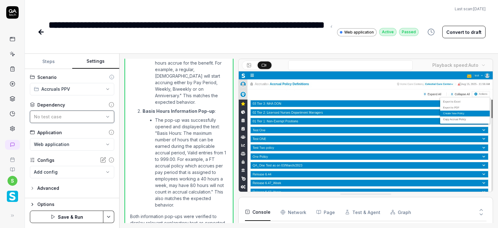
click at [98, 117] on div "No test case" at bounding box center [69, 117] width 70 height 7
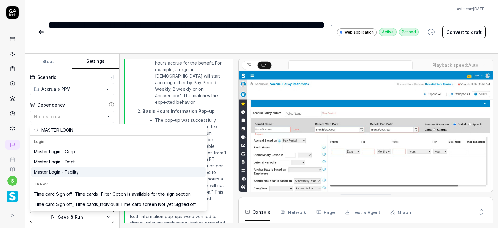
type input "MASTER LOGIN"
click at [70, 174] on div "Master Login - Facility" at bounding box center [56, 172] width 45 height 7
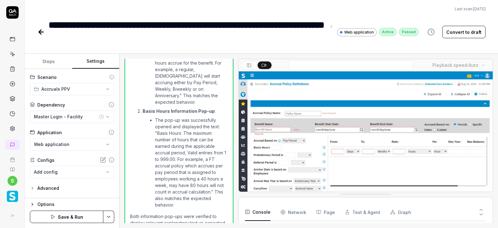
click at [109, 217] on html "**********" at bounding box center [249, 114] width 498 height 228
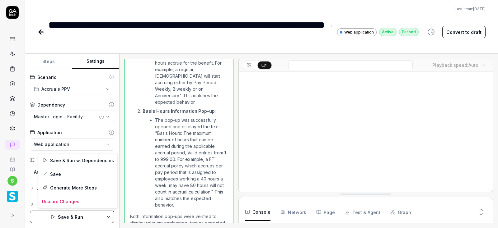
scroll to position [160, 0]
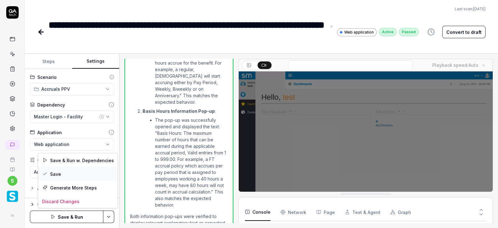
click at [58, 174] on div "Save" at bounding box center [77, 174] width 79 height 14
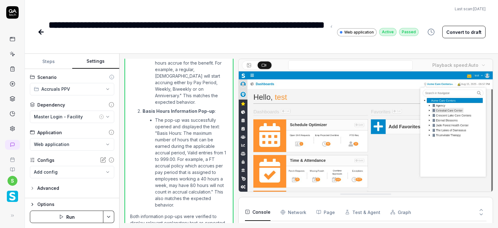
click at [66, 217] on button "Run" at bounding box center [66, 217] width 73 height 12
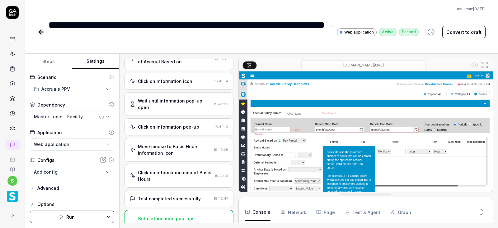
scroll to position [290, 0]
click at [41, 31] on icon at bounding box center [40, 31] width 7 height 7
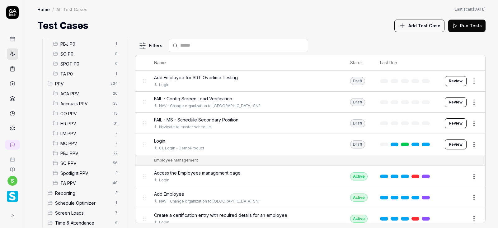
scroll to position [142, 0]
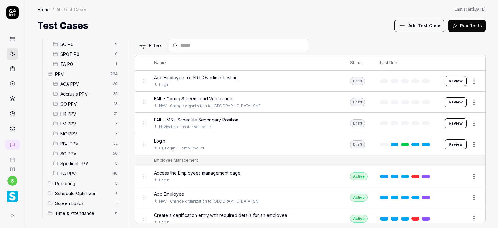
click at [77, 93] on span "Accruals PPV" at bounding box center [84, 94] width 49 height 7
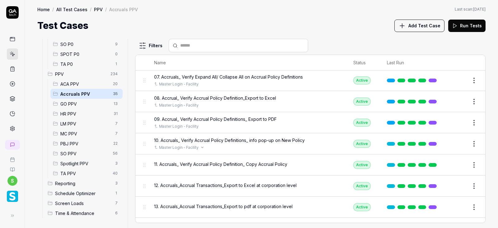
scroll to position [149, 0]
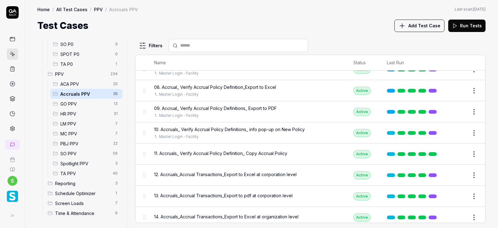
click at [455, 152] on button "Edit" at bounding box center [459, 154] width 15 height 10
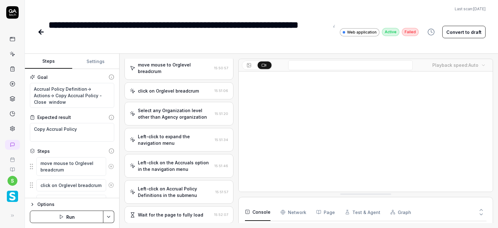
scroll to position [212, 0]
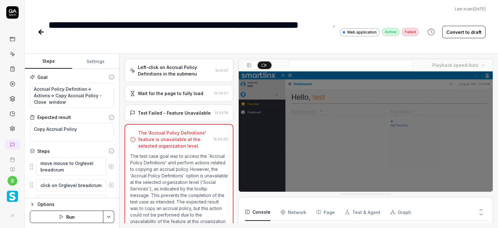
click at [96, 58] on button "Settings" at bounding box center [95, 61] width 47 height 15
type textarea "*"
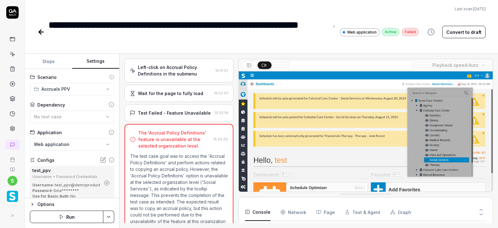
click at [106, 184] on icon "button" at bounding box center [107, 183] width 6 height 6
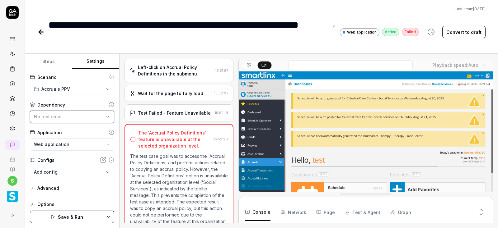
click at [104, 117] on div "No test case" at bounding box center [69, 117] width 70 height 7
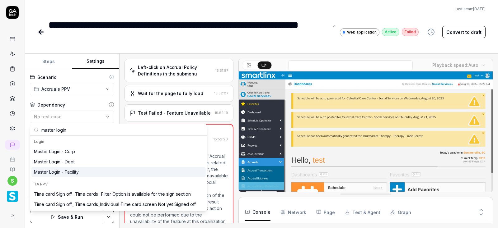
type input "master login"
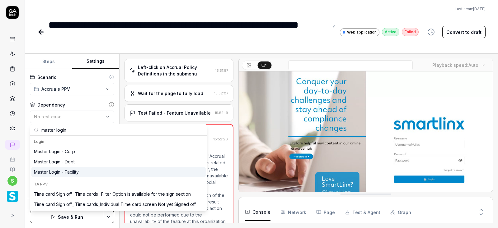
click at [82, 173] on div "Master Login - Facility" at bounding box center [118, 172] width 174 height 10
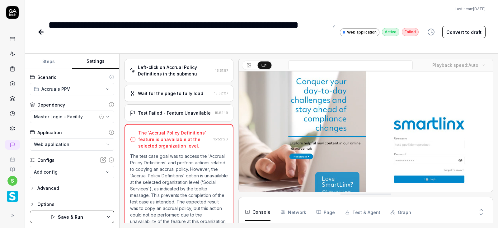
click at [114, 217] on html "**********" at bounding box center [249, 114] width 498 height 228
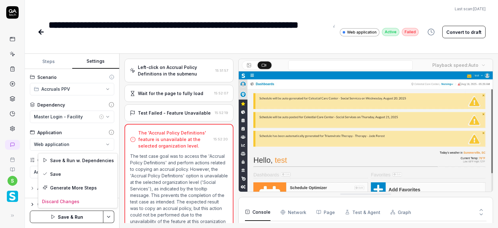
scroll to position [40, 0]
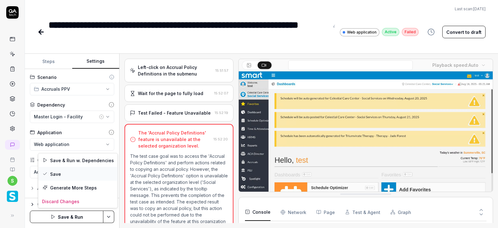
click at [52, 172] on div "Save" at bounding box center [77, 174] width 79 height 14
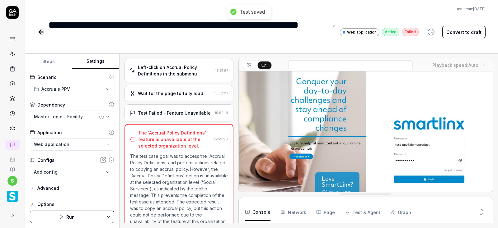
click at [70, 218] on button "Run" at bounding box center [66, 217] width 73 height 12
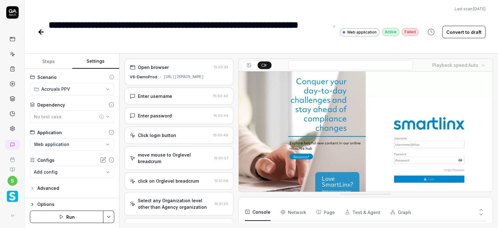
scroll to position [212, 0]
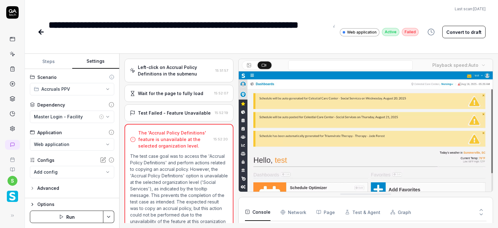
click at [72, 217] on button "Run" at bounding box center [66, 217] width 73 height 12
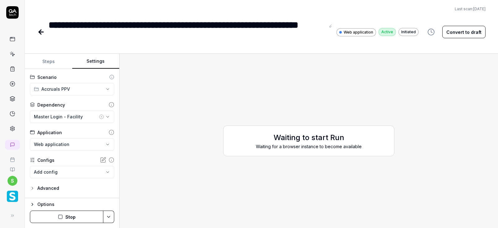
click at [73, 218] on button "Stop" at bounding box center [66, 217] width 73 height 12
click at [40, 37] on link at bounding box center [41, 32] width 9 height 12
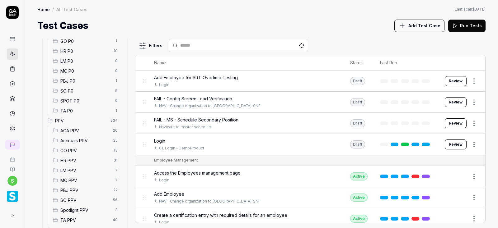
scroll to position [112, 0]
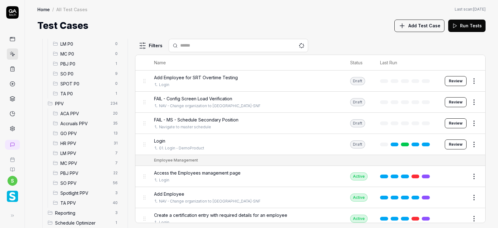
click at [78, 125] on span "Accruals PPV" at bounding box center [84, 123] width 49 height 7
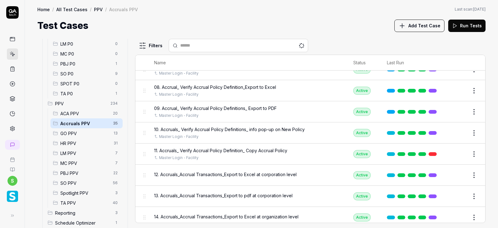
scroll to position [187, 0]
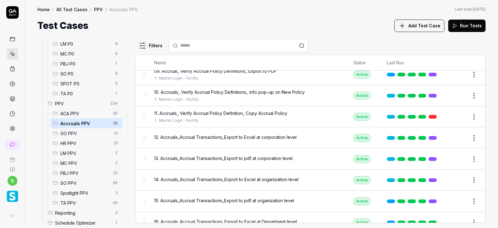
click at [455, 118] on button "Edit" at bounding box center [459, 117] width 15 height 10
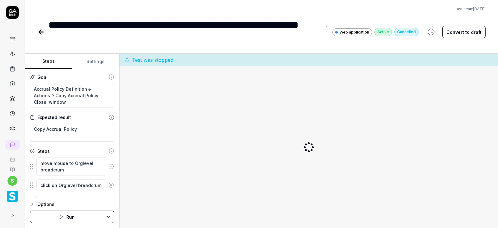
type textarea "*"
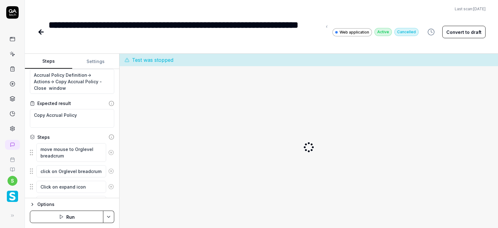
type textarea "*"
click at [43, 34] on icon at bounding box center [40, 31] width 7 height 7
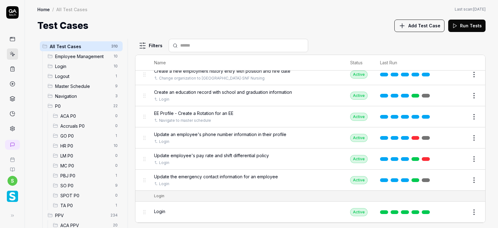
scroll to position [373, 0]
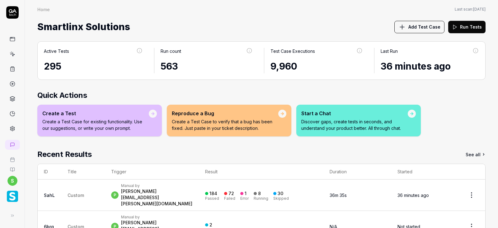
click at [13, 52] on icon at bounding box center [13, 54] width 6 height 6
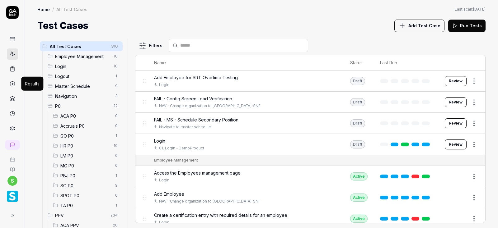
click at [13, 82] on icon at bounding box center [13, 84] width 6 height 6
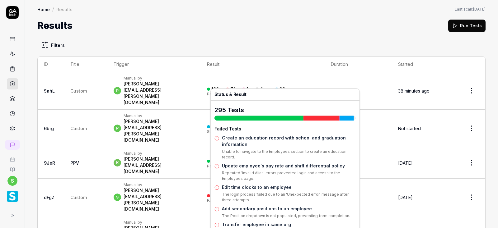
click at [237, 92] on div "Failed" at bounding box center [231, 94] width 11 height 4
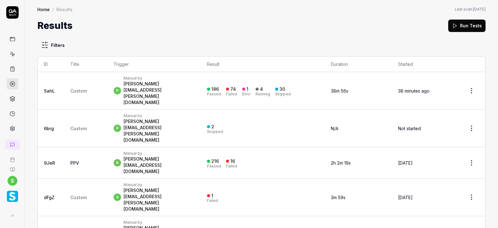
click at [237, 92] on div "Failed" at bounding box center [231, 94] width 11 height 4
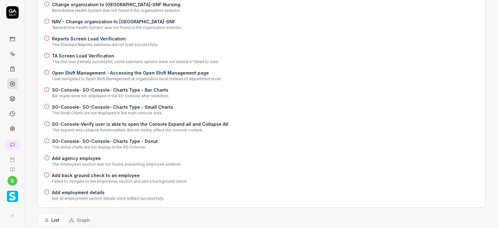
scroll to position [336, 0]
